Goal: Use online tool/utility: Utilize a website feature to perform a specific function

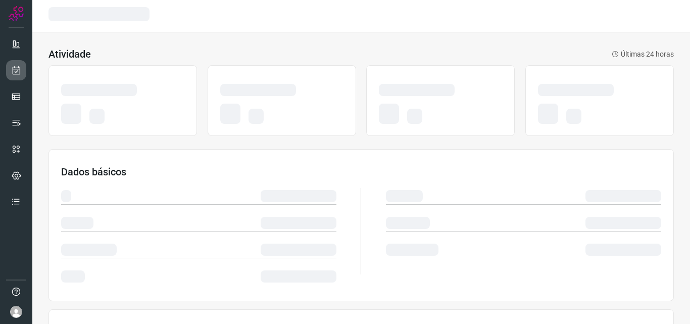
click at [20, 77] on link at bounding box center [16, 70] width 20 height 20
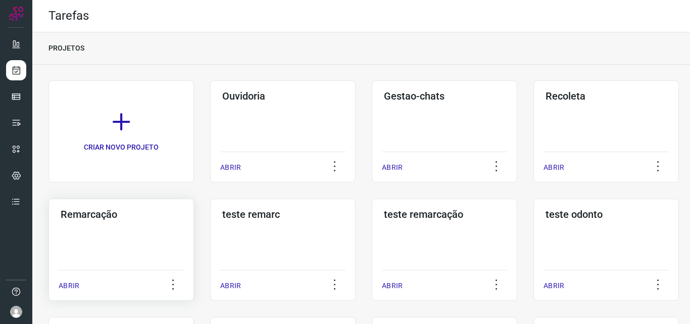
click at [125, 230] on div "Remarcação ABRIR" at bounding box center [120, 249] width 145 height 102
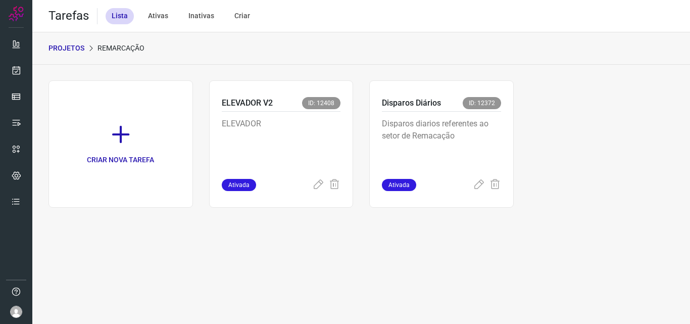
click at [478, 142] on p "Disparos diarios referentes ao setor de Remacação" at bounding box center [441, 143] width 119 height 50
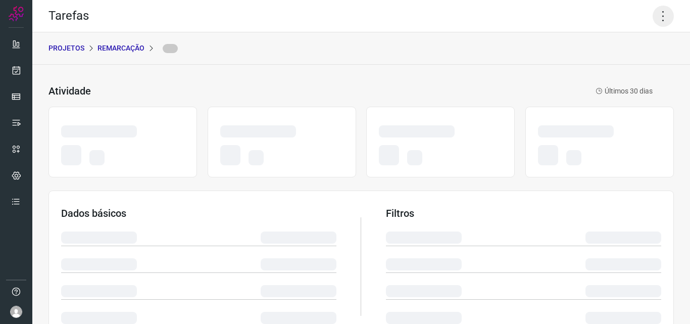
click at [656, 10] on icon at bounding box center [662, 16] width 21 height 21
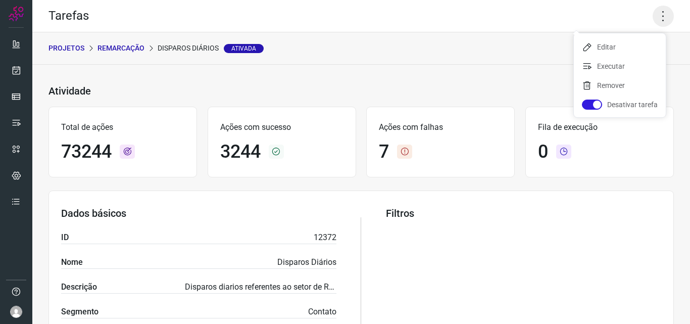
click at [657, 16] on icon at bounding box center [662, 16] width 21 height 21
click at [657, 17] on icon at bounding box center [662, 16] width 21 height 21
click at [628, 64] on li "Executar" at bounding box center [620, 66] width 92 height 16
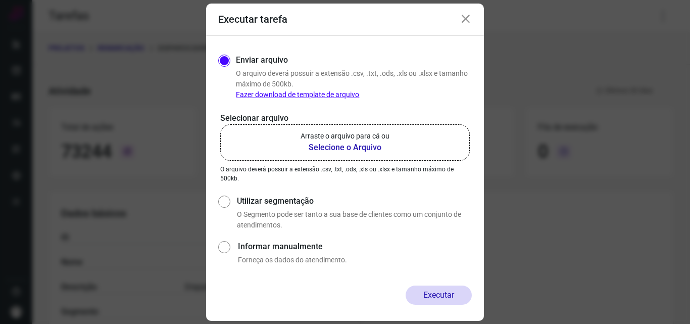
click at [352, 127] on label "Arraste o arquivo para cá ou Selecione o Arquivo" at bounding box center [344, 142] width 249 height 36
click at [0, 0] on input "Arraste o arquivo para cá ou Selecione o Arquivo" at bounding box center [0, 0] width 0 height 0
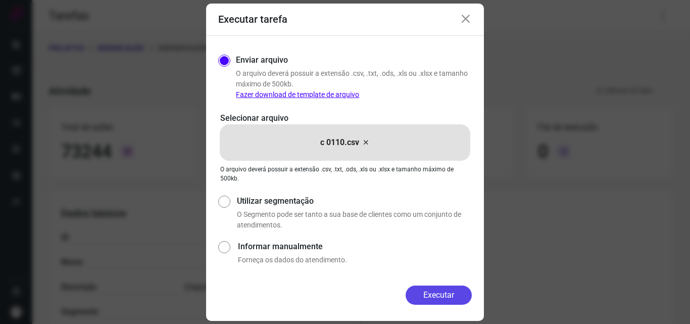
click at [428, 293] on button "Executar" at bounding box center [439, 294] width 66 height 19
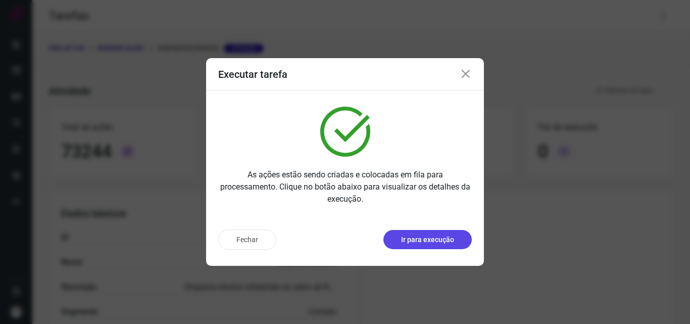
click at [436, 242] on p "Ir para execução" at bounding box center [427, 239] width 53 height 11
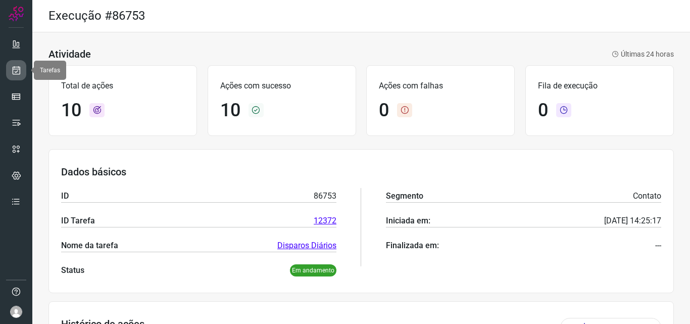
click at [16, 64] on link at bounding box center [16, 70] width 20 height 20
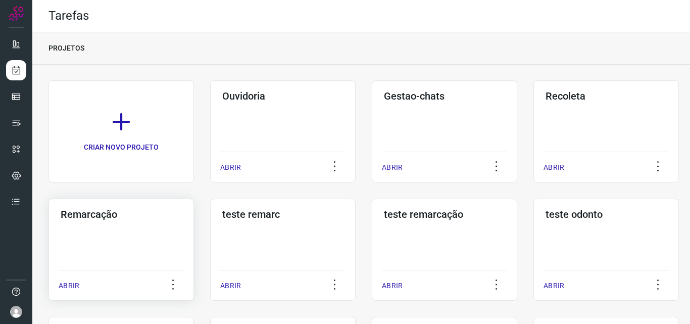
click at [112, 216] on h3 "Remarcação" at bounding box center [121, 214] width 121 height 12
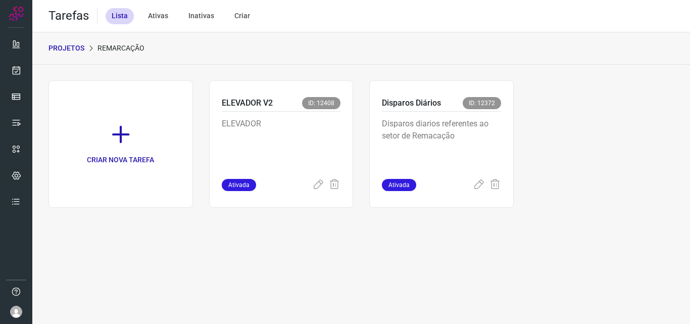
click at [465, 113] on div "Disparos diarios referentes ao setor de Remacação" at bounding box center [441, 145] width 119 height 67
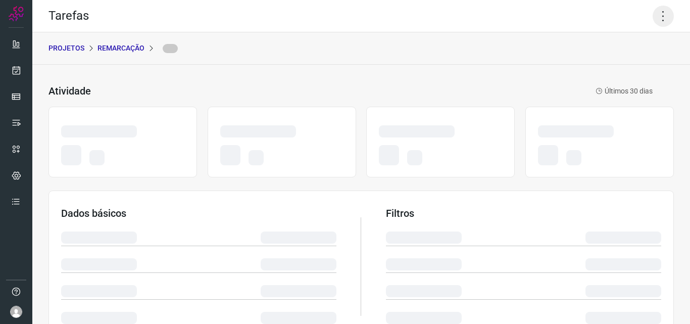
click at [652, 13] on icon at bounding box center [662, 16] width 21 height 21
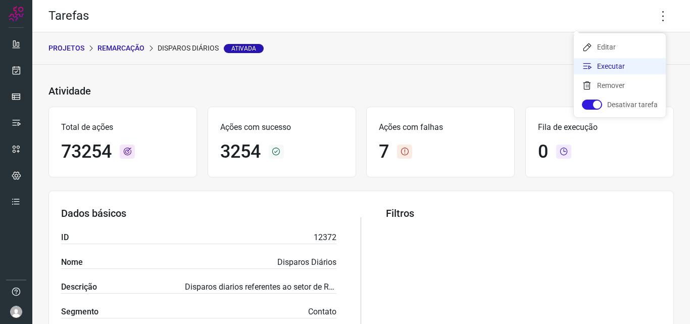
click at [628, 68] on li "Executar" at bounding box center [620, 66] width 92 height 16
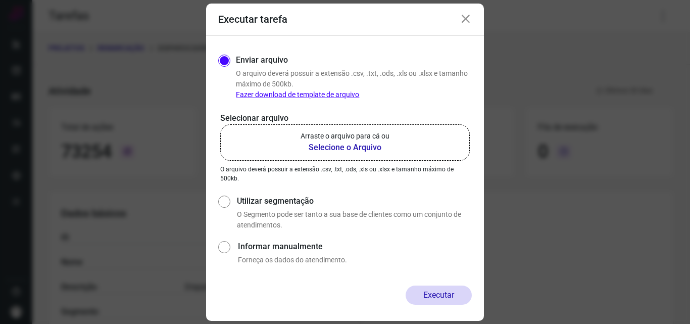
click at [326, 143] on b "Selecione o Arquivo" at bounding box center [344, 147] width 89 height 12
click at [0, 0] on input "Arraste o arquivo para cá ou Selecione o Arquivo" at bounding box center [0, 0] width 0 height 0
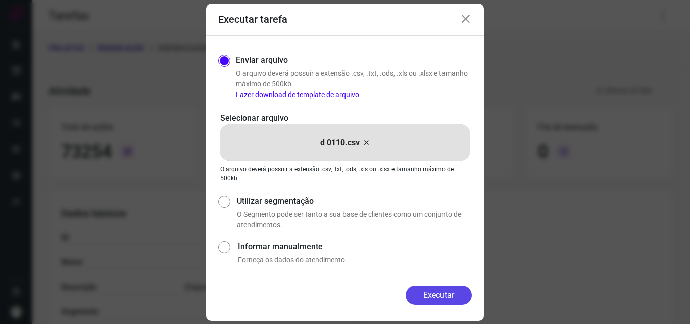
click at [439, 294] on button "Executar" at bounding box center [439, 294] width 66 height 19
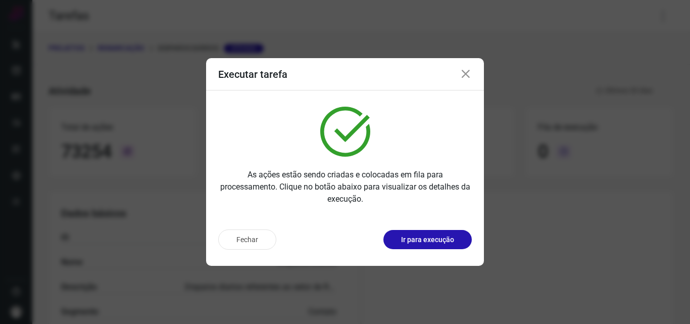
click at [435, 238] on p "Ir para execução" at bounding box center [427, 239] width 53 height 11
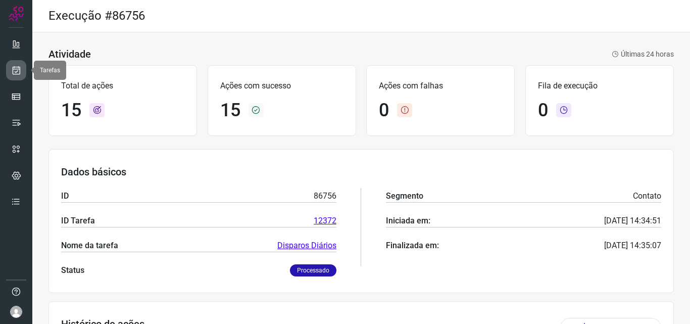
click at [16, 68] on icon at bounding box center [16, 70] width 11 height 10
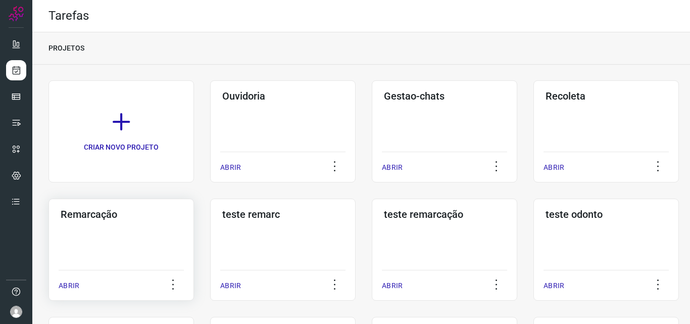
click at [159, 225] on div "Remarcação ABRIR" at bounding box center [120, 249] width 145 height 102
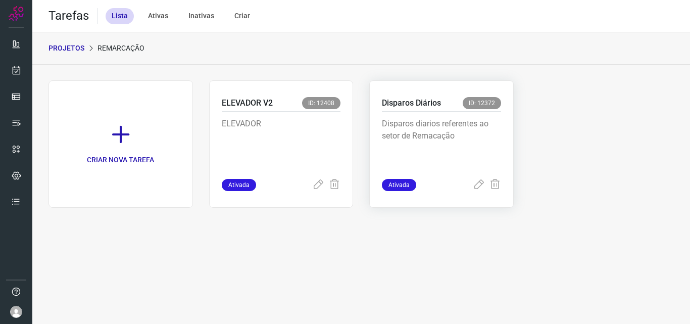
click at [459, 115] on div "Disparos diarios referentes ao setor de Remacação" at bounding box center [441, 145] width 119 height 67
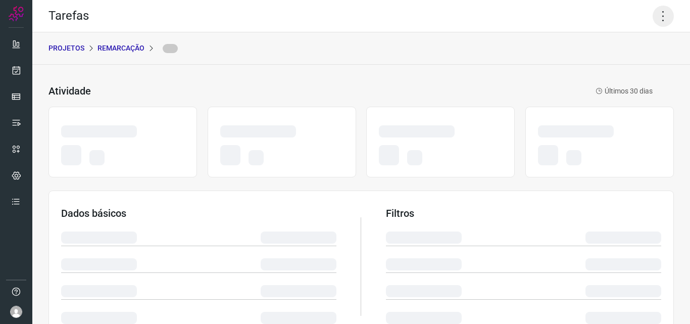
click at [652, 11] on icon at bounding box center [662, 16] width 21 height 21
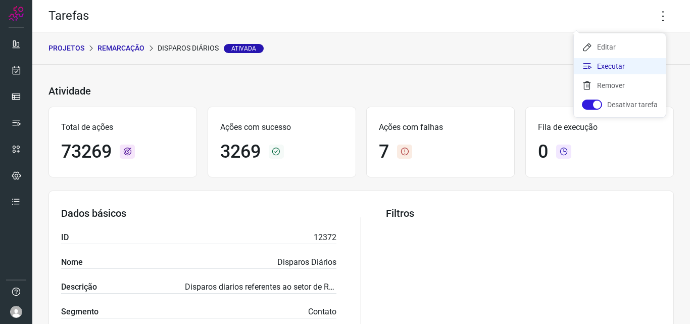
click at [606, 71] on li "Executar" at bounding box center [620, 66] width 92 height 16
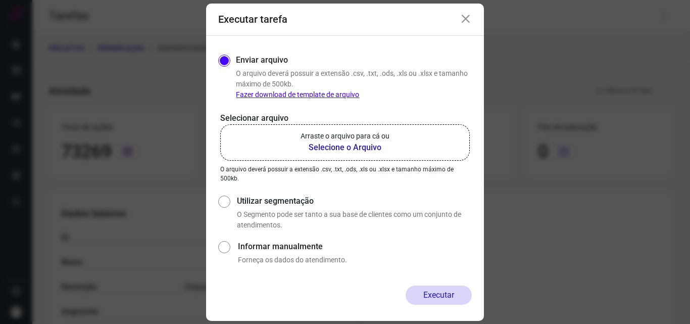
click at [388, 138] on p "Arraste o arquivo para cá ou" at bounding box center [344, 136] width 89 height 11
click at [0, 0] on input "Arraste o arquivo para cá ou Selecione o Arquivo" at bounding box center [0, 0] width 0 height 0
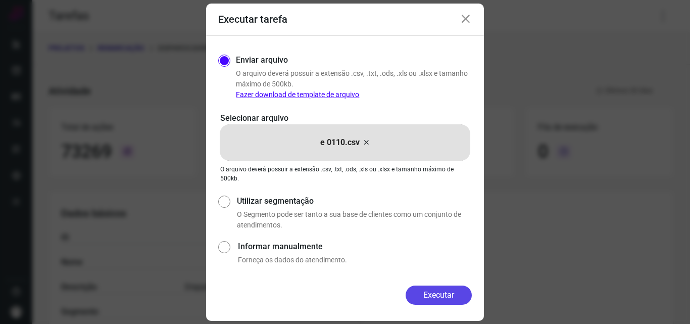
click at [435, 299] on button "Executar" at bounding box center [439, 294] width 66 height 19
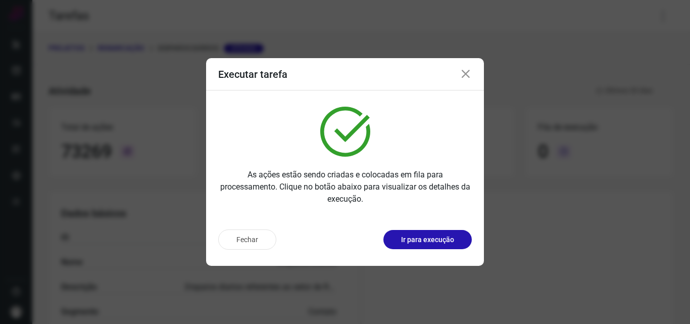
click at [429, 237] on p "Ir para execução" at bounding box center [427, 239] width 53 height 11
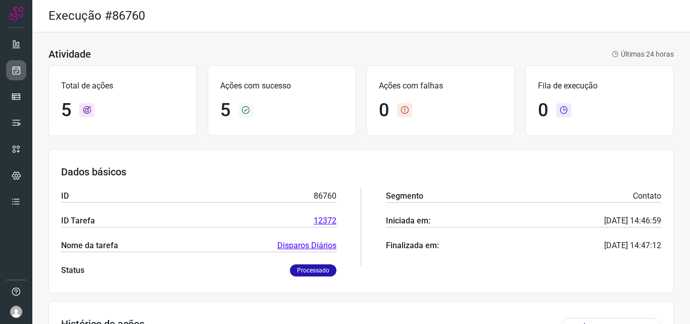
click at [16, 69] on icon at bounding box center [16, 70] width 11 height 10
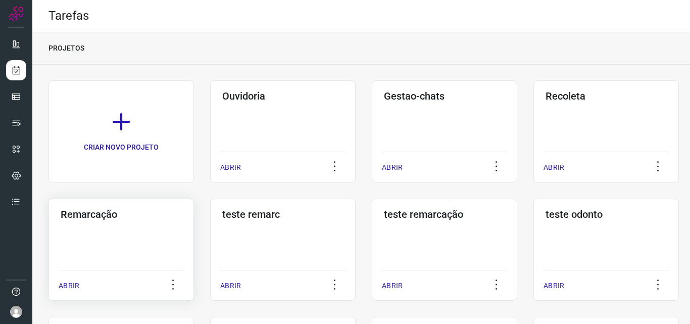
click at [147, 227] on div "Remarcação ABRIR" at bounding box center [120, 249] width 145 height 102
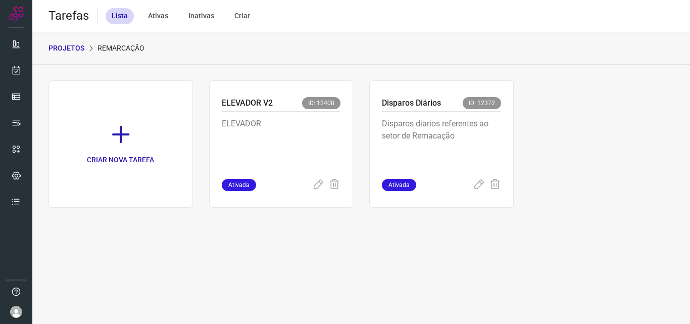
click at [461, 147] on p "Disparos diarios referentes ao setor de Remacação" at bounding box center [441, 143] width 119 height 50
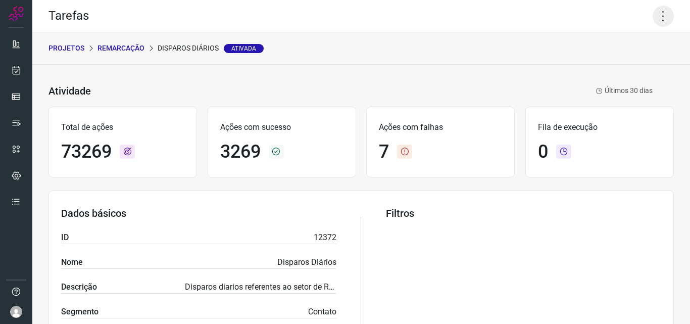
click at [652, 18] on icon at bounding box center [662, 16] width 21 height 21
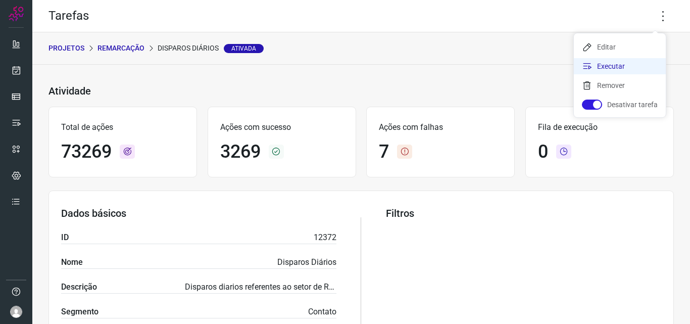
click at [609, 63] on li "Executar" at bounding box center [620, 66] width 92 height 16
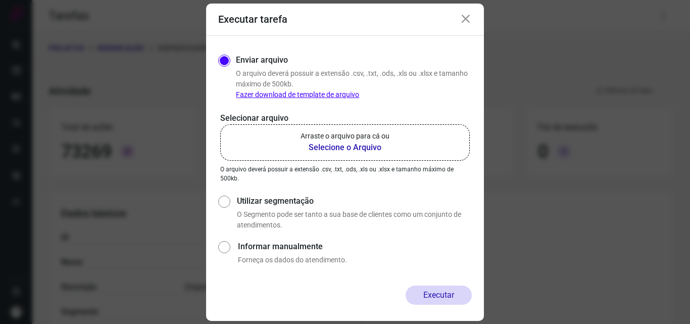
click at [357, 130] on label "Arraste o arquivo para cá ou Selecione o Arquivo" at bounding box center [344, 142] width 249 height 36
click at [0, 0] on input "Arraste o arquivo para cá ou Selecione o Arquivo" at bounding box center [0, 0] width 0 height 0
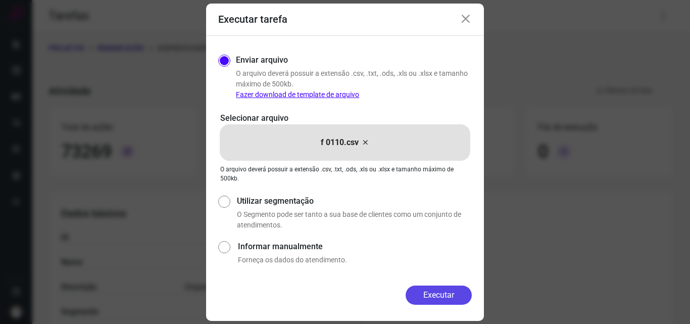
click at [457, 295] on button "Executar" at bounding box center [439, 294] width 66 height 19
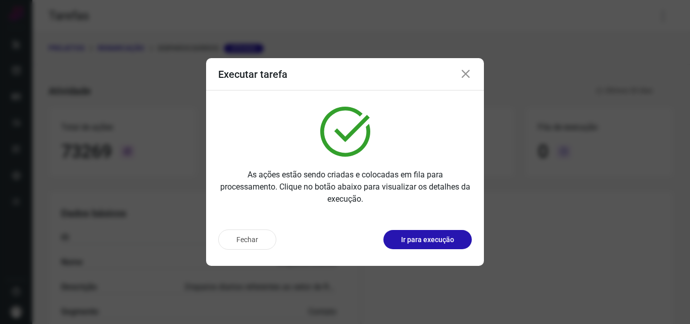
click at [446, 243] on p "Ir para execução" at bounding box center [427, 239] width 53 height 11
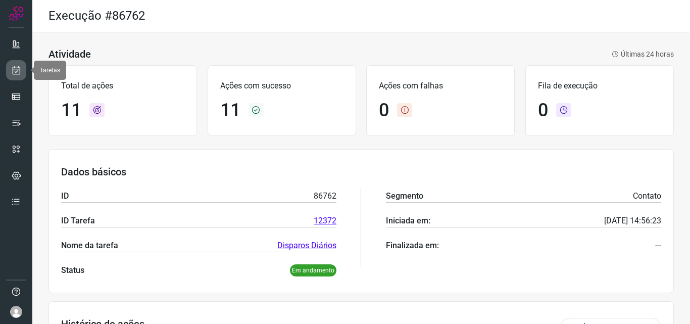
click at [23, 69] on link at bounding box center [16, 70] width 20 height 20
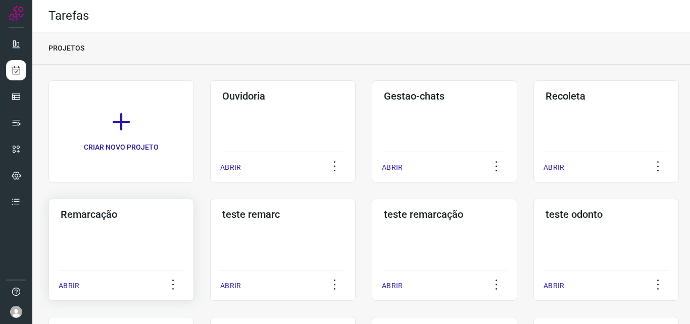
click at [69, 229] on div "Remarcação ABRIR" at bounding box center [120, 249] width 145 height 102
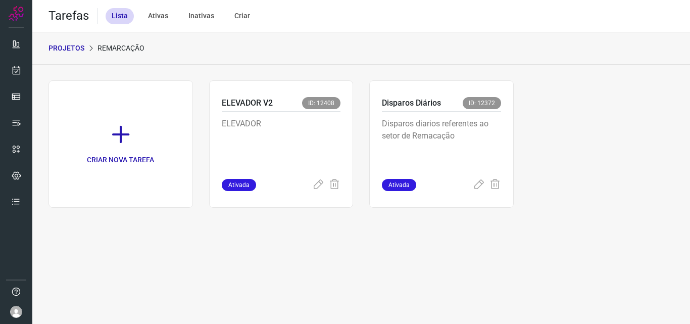
click at [480, 110] on div "Disparos Diários ID: 12372" at bounding box center [441, 104] width 119 height 15
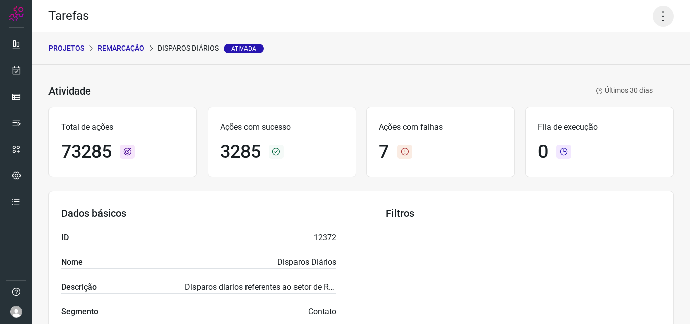
click at [656, 13] on icon at bounding box center [662, 16] width 21 height 21
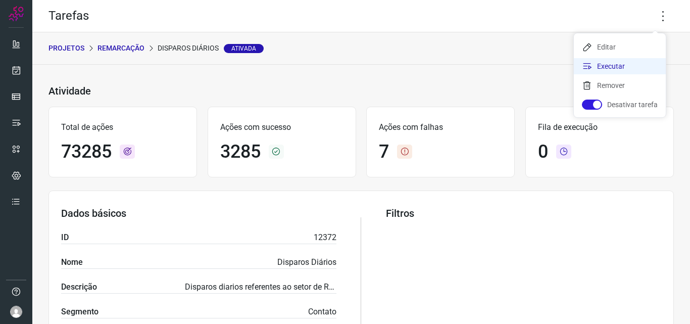
click at [619, 68] on li "Executar" at bounding box center [620, 66] width 92 height 16
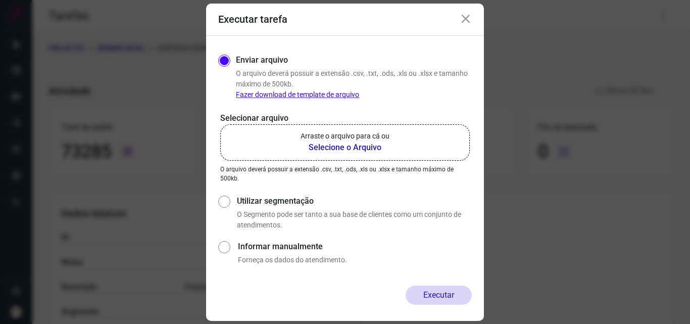
click at [323, 158] on label "Arraste o arquivo para cá ou Selecione o Arquivo" at bounding box center [344, 142] width 249 height 36
click at [0, 0] on input "Arraste o arquivo para cá ou Selecione o Arquivo" at bounding box center [0, 0] width 0 height 0
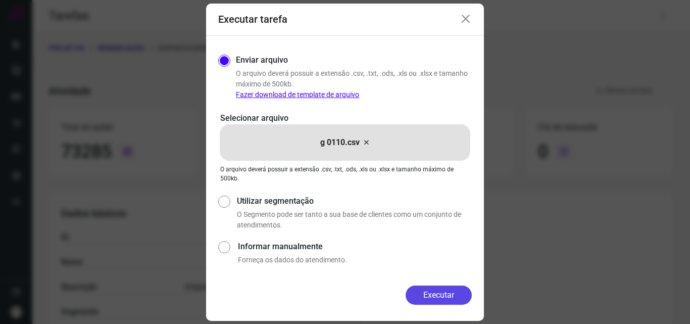
click at [458, 303] on button "Executar" at bounding box center [439, 294] width 66 height 19
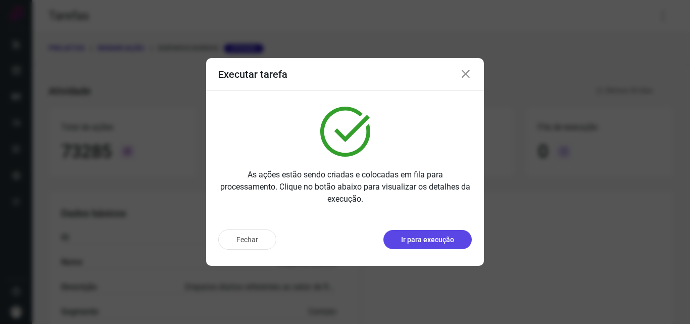
click at [417, 231] on button "Ir para execução" at bounding box center [427, 239] width 88 height 19
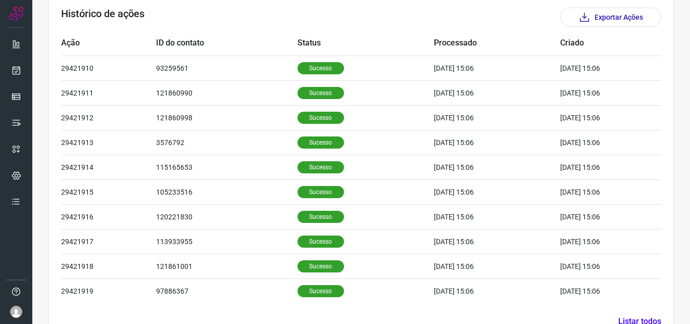
scroll to position [340, 0]
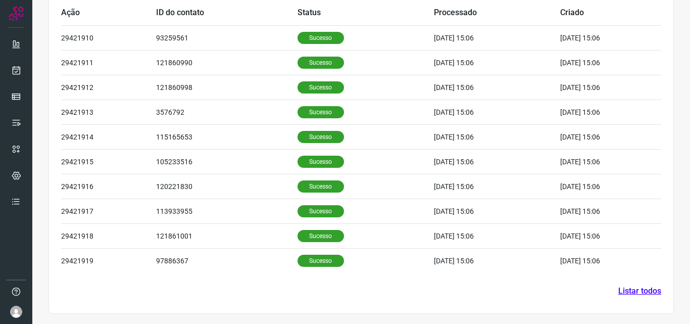
click at [638, 295] on link "Listar todos" at bounding box center [639, 291] width 43 height 12
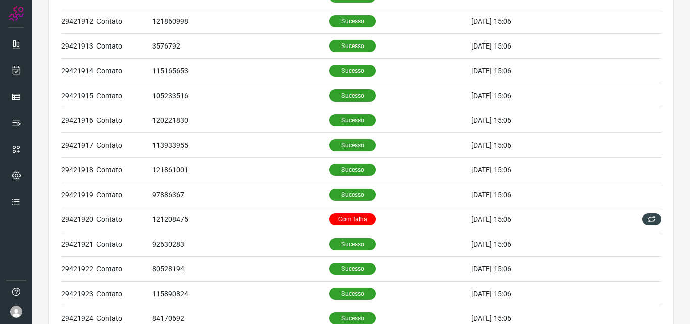
scroll to position [151, 0]
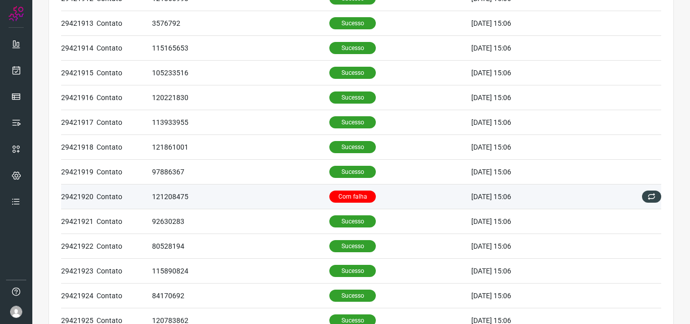
click at [347, 199] on p "Com falha" at bounding box center [352, 196] width 46 height 12
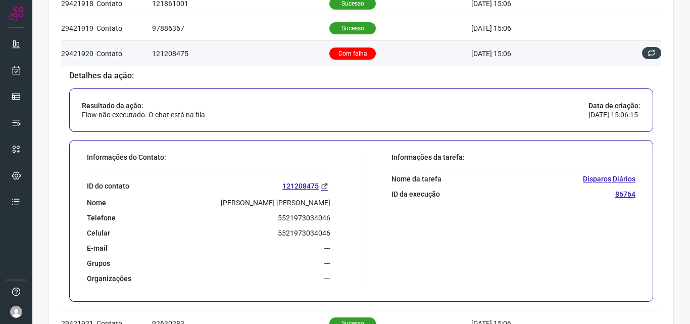
scroll to position [303, 0]
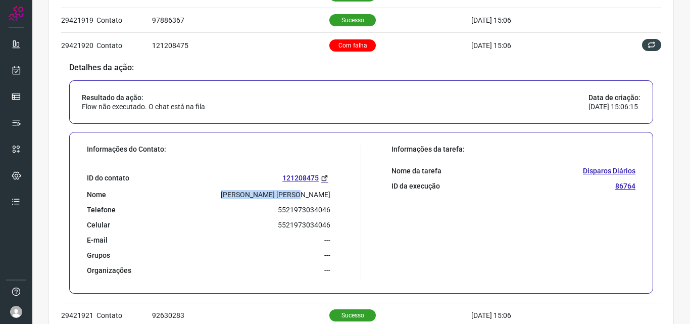
drag, startPoint x: 257, startPoint y: 194, endPoint x: 350, endPoint y: 184, distance: 94.5
click at [346, 185] on div "Informações do Contato: ID do contato 121208475 Nome Roberta C. D. Santos Telef…" at bounding box center [221, 212] width 279 height 136
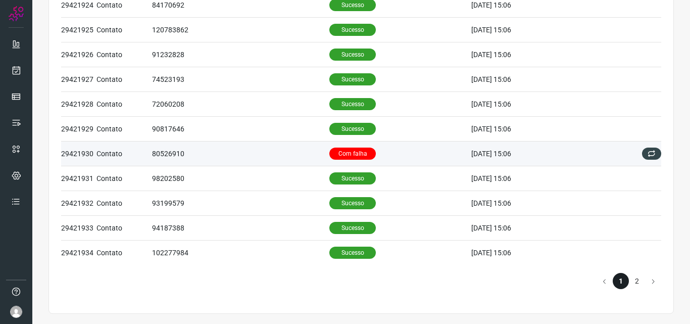
click at [348, 151] on p "Com falha" at bounding box center [352, 153] width 46 height 12
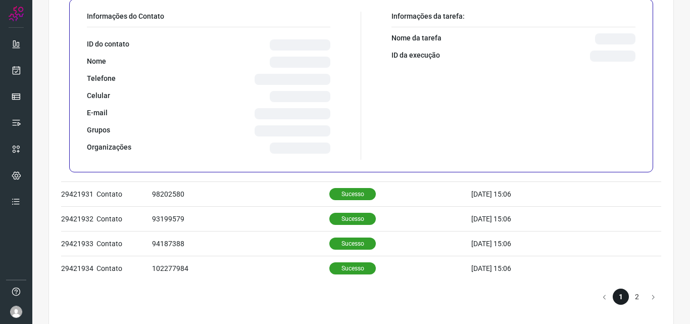
scroll to position [442, 0]
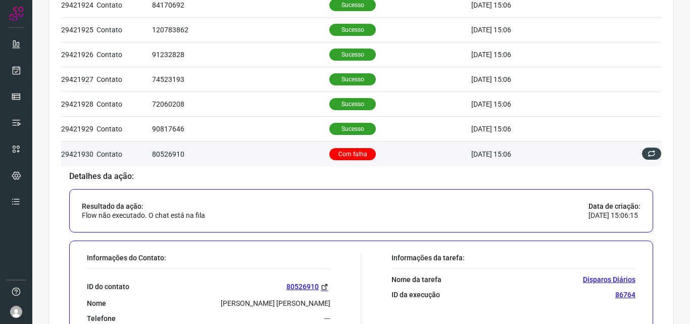
click at [342, 156] on p "Com falha" at bounding box center [352, 154] width 46 height 12
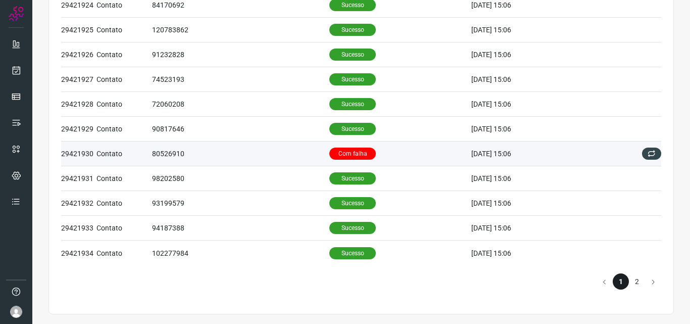
click at [342, 156] on p "Com falha" at bounding box center [352, 153] width 46 height 12
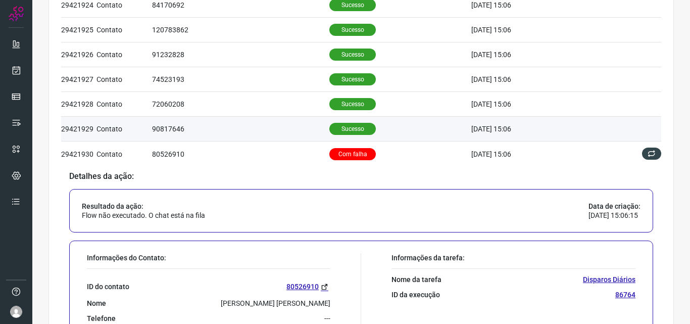
click at [342, 128] on p "Sucesso" at bounding box center [352, 129] width 46 height 12
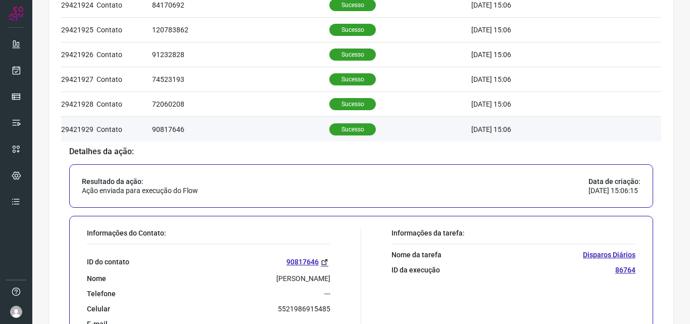
click at [342, 128] on p "Sucesso" at bounding box center [352, 129] width 46 height 12
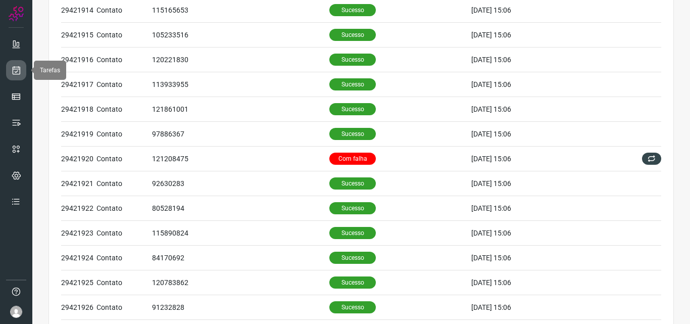
click at [11, 69] on link at bounding box center [16, 70] width 20 height 20
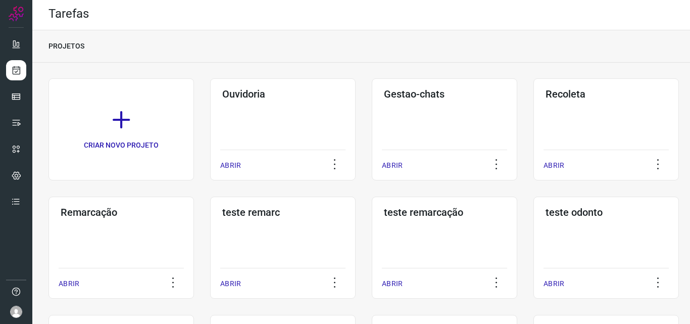
click at [144, 211] on h3 "Remarcação" at bounding box center [121, 212] width 121 height 12
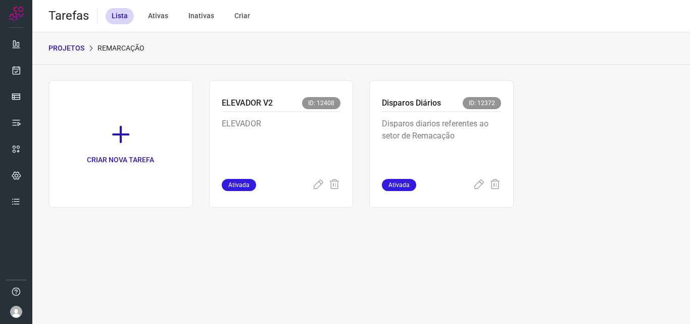
click at [469, 136] on p "Disparos diarios referentes ao setor de Remacação" at bounding box center [441, 143] width 119 height 50
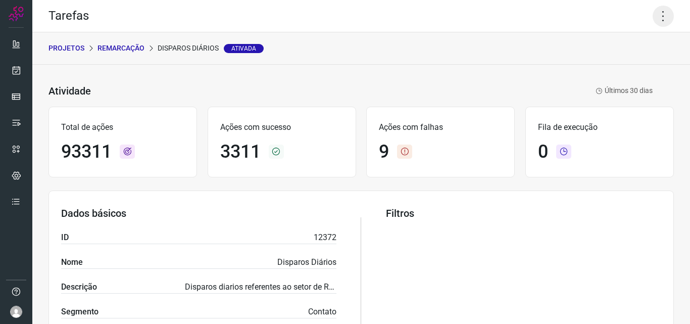
click at [652, 15] on icon at bounding box center [662, 16] width 21 height 21
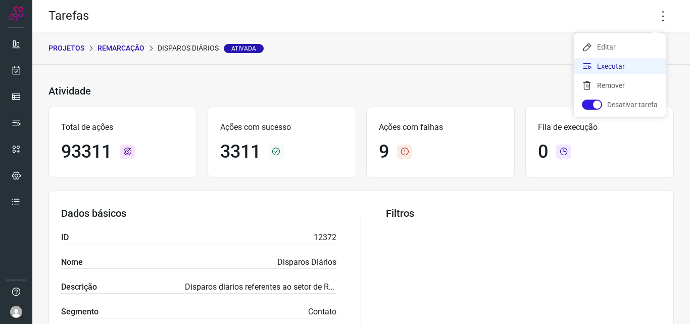
click at [644, 65] on li "Executar" at bounding box center [620, 66] width 92 height 16
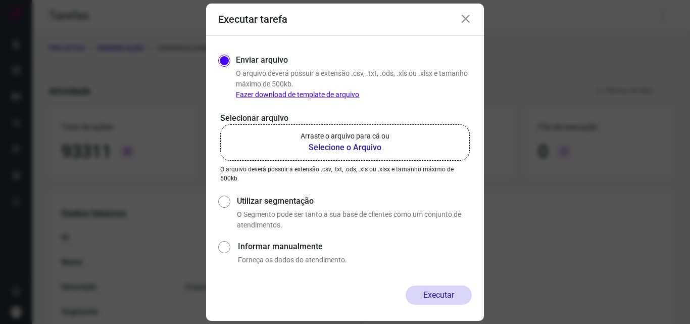
click at [341, 144] on b "Selecione o Arquivo" at bounding box center [344, 147] width 89 height 12
click at [0, 0] on input "Arraste o arquivo para cá ou Selecione o Arquivo" at bounding box center [0, 0] width 0 height 0
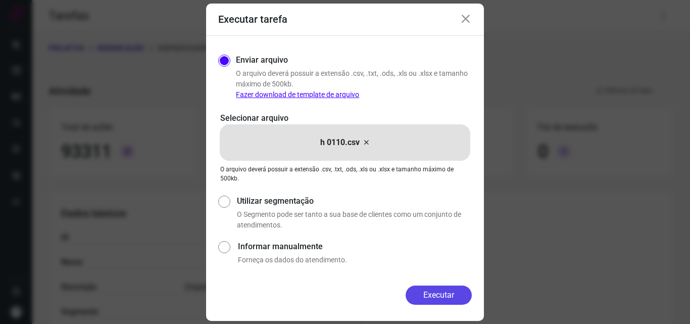
click at [451, 293] on button "Executar" at bounding box center [439, 294] width 66 height 19
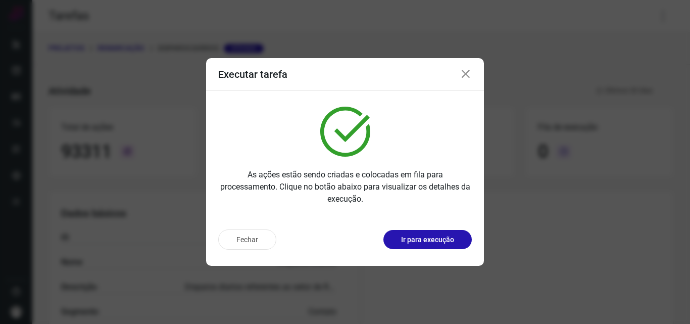
click at [444, 241] on p "Ir para execução" at bounding box center [427, 239] width 53 height 11
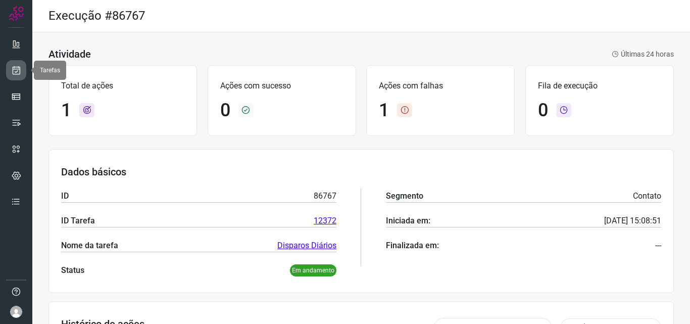
click at [20, 76] on link at bounding box center [16, 70] width 20 height 20
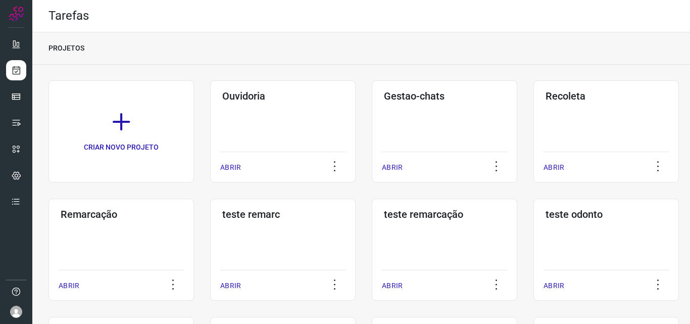
click at [121, 244] on div "Remarcação ABRIR" at bounding box center [120, 249] width 145 height 102
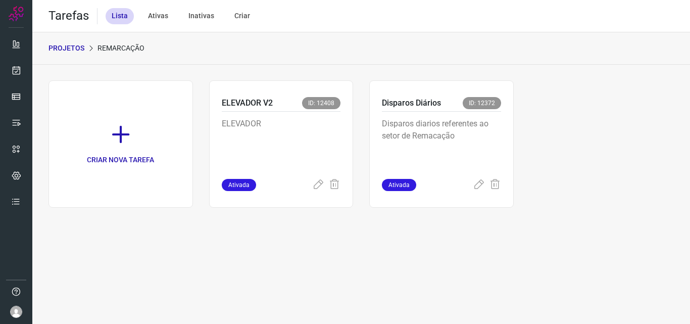
click at [417, 118] on p "Disparos diarios referentes ao setor de Remacação" at bounding box center [441, 143] width 119 height 50
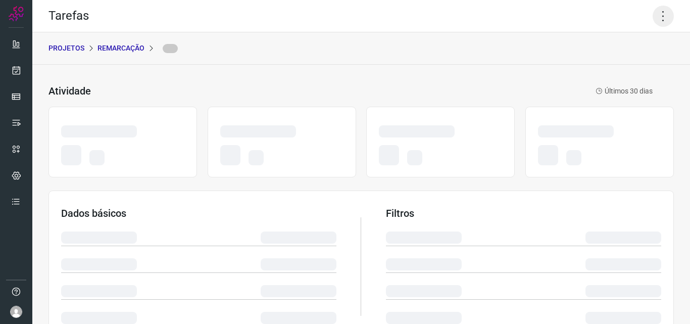
click at [652, 22] on icon at bounding box center [662, 16] width 21 height 21
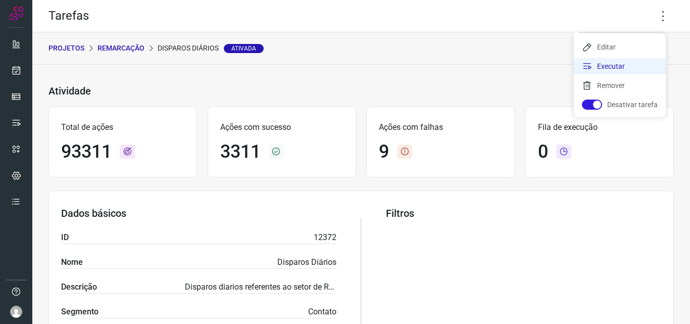
click at [626, 64] on li "Executar" at bounding box center [620, 66] width 92 height 16
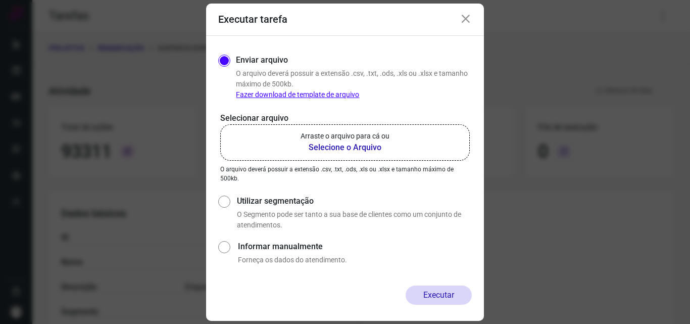
click at [355, 150] on b "Selecione o Arquivo" at bounding box center [344, 147] width 89 height 12
click at [0, 0] on input "Arraste o arquivo para cá ou Selecione o Arquivo" at bounding box center [0, 0] width 0 height 0
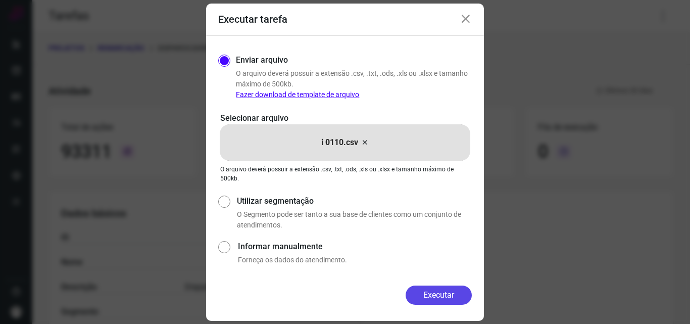
click at [430, 295] on button "Executar" at bounding box center [439, 294] width 66 height 19
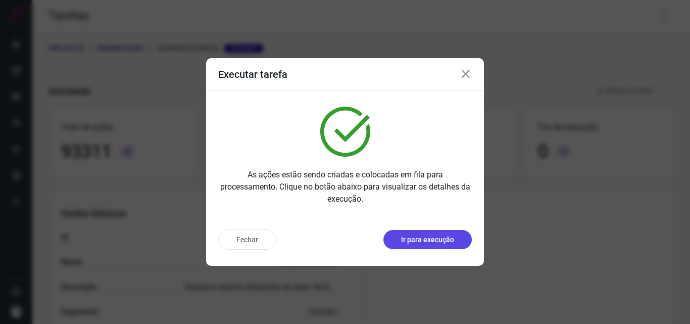
click at [451, 240] on p "Ir para execução" at bounding box center [427, 239] width 53 height 11
